Goal: Book appointment/travel/reservation

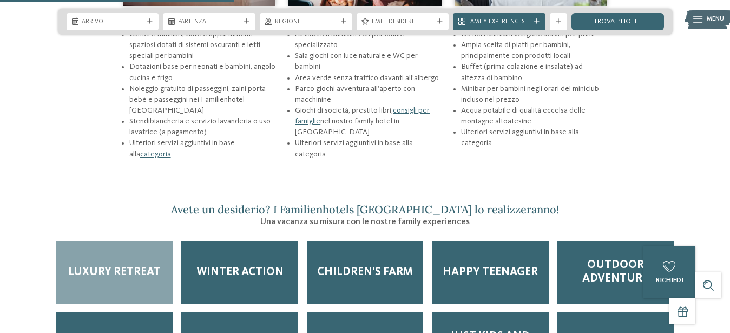
scroll to position [1325, 0]
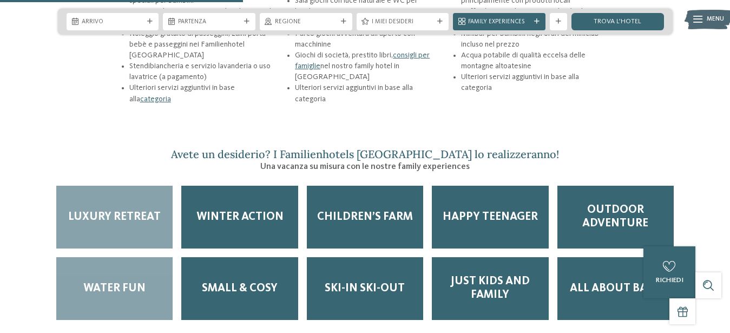
click at [120, 282] on span "Water Fun" at bounding box center [114, 289] width 62 height 14
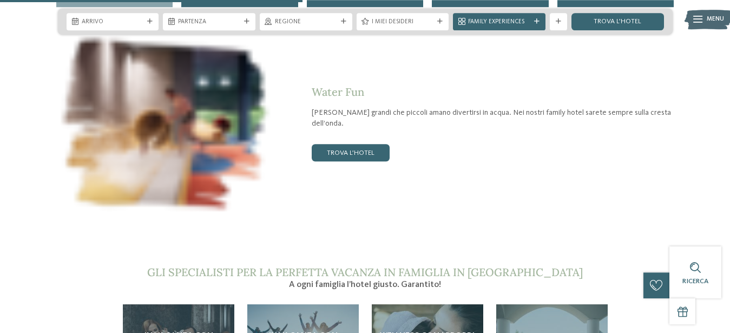
scroll to position [1657, 0]
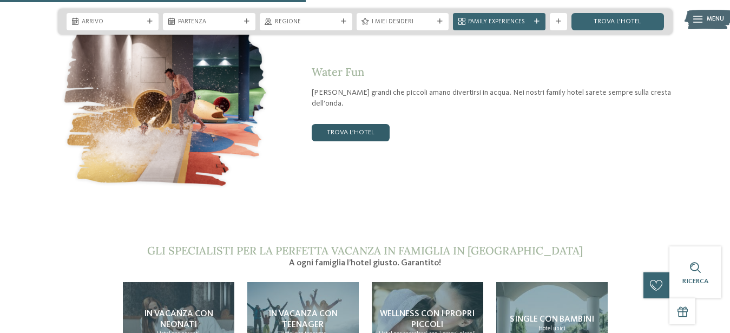
click at [374, 124] on link "trova l’hotel" at bounding box center [351, 132] width 78 height 17
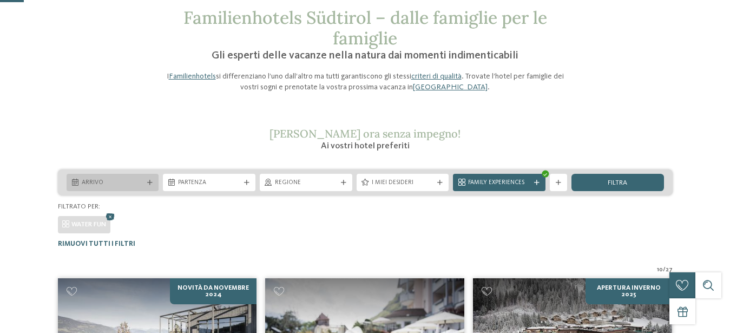
scroll to position [53, 0]
click at [125, 179] on div "Arrivo" at bounding box center [113, 182] width 67 height 9
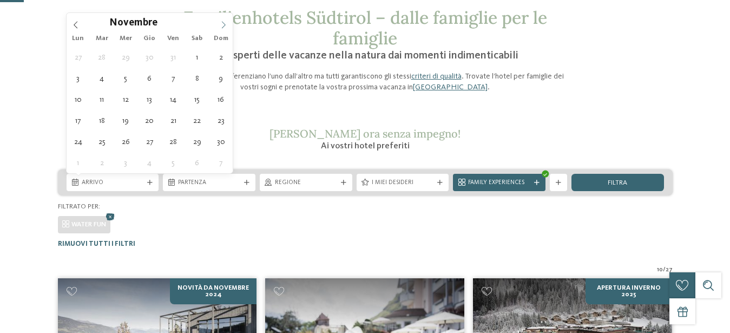
click at [219, 24] on span at bounding box center [223, 22] width 18 height 18
click at [220, 24] on icon at bounding box center [224, 25] width 8 height 8
type div "[DATE]"
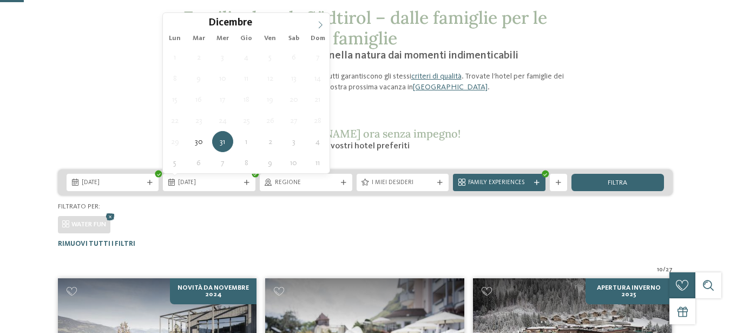
type input "****"
click at [318, 22] on icon at bounding box center [321, 25] width 8 height 8
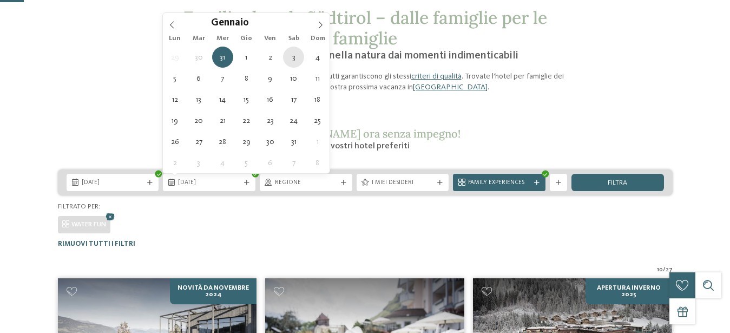
type div "[DATE]"
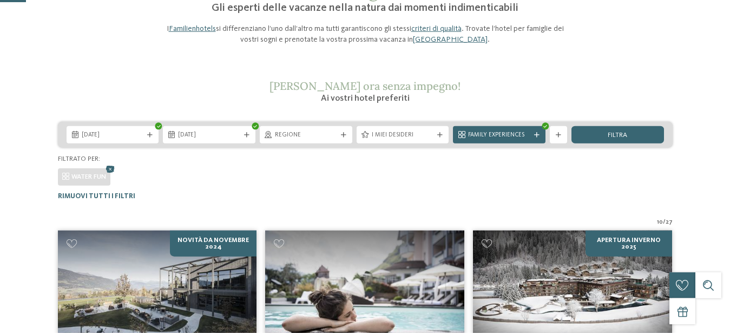
scroll to position [108, 0]
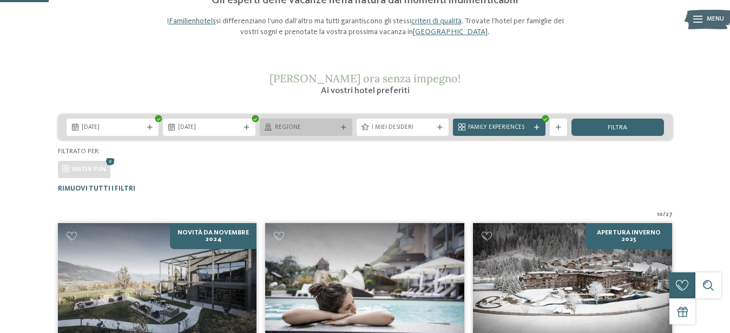
click at [326, 130] on span "Regione" at bounding box center [306, 127] width 62 height 9
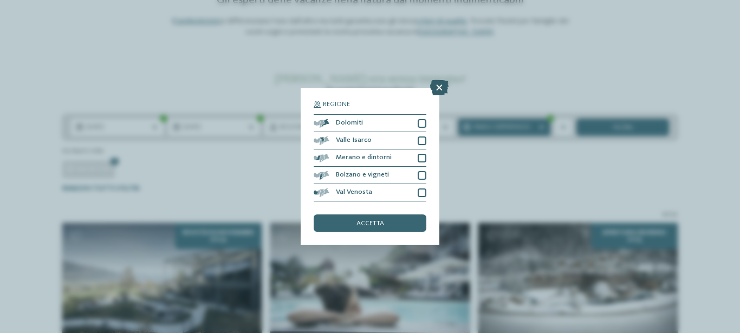
click at [440, 91] on icon at bounding box center [439, 87] width 18 height 15
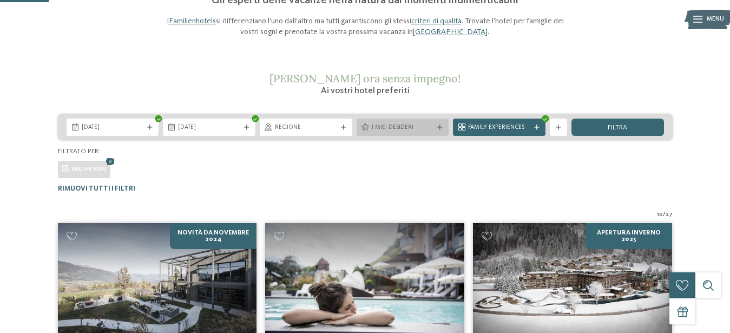
click at [416, 131] on span "I miei desideri" at bounding box center [403, 127] width 62 height 9
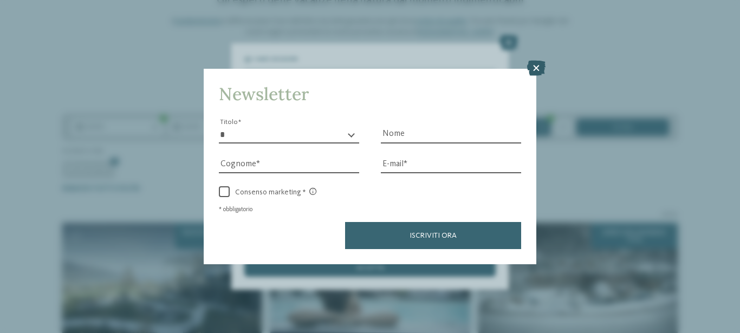
click at [531, 66] on icon at bounding box center [536, 68] width 18 height 15
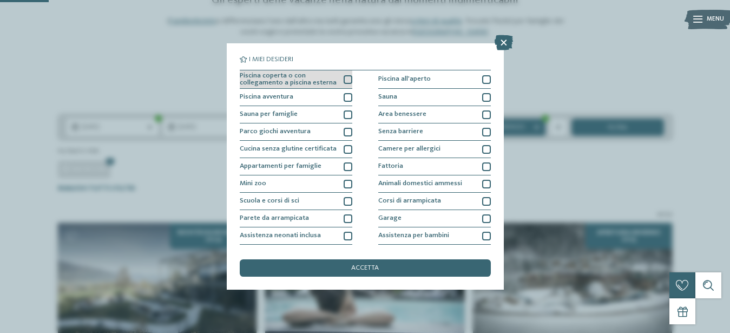
click at [344, 79] on div at bounding box center [348, 79] width 9 height 9
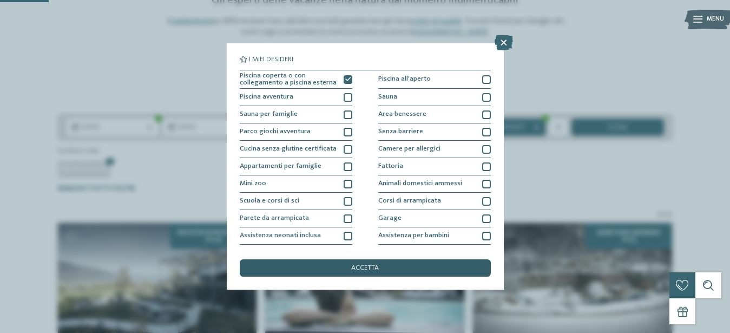
click at [367, 266] on span "accetta" at bounding box center [365, 268] width 28 height 7
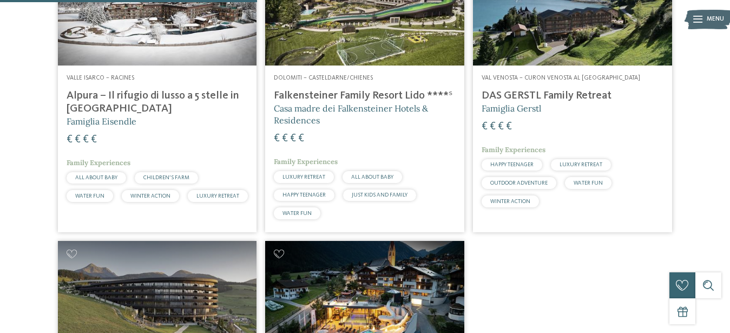
scroll to position [157, 0]
